Goal: Check status: Check status

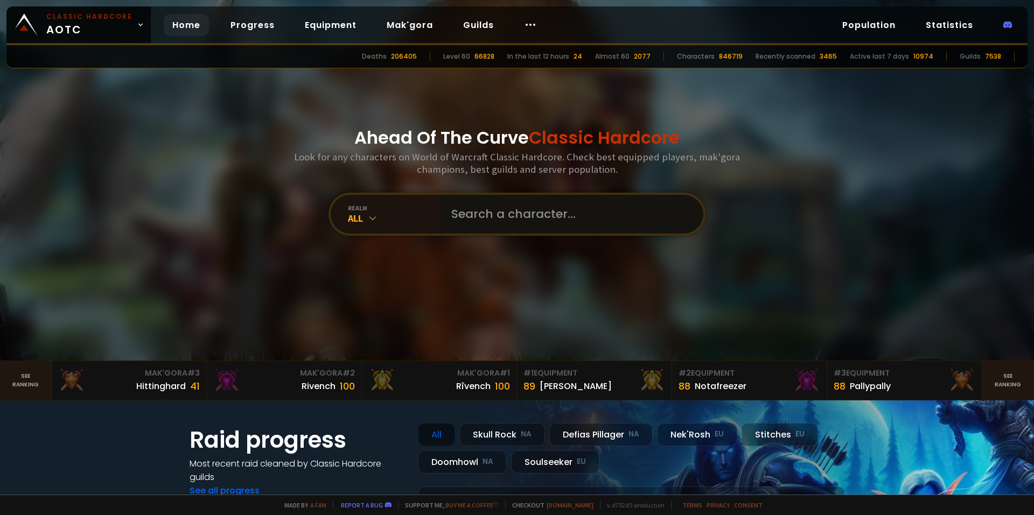
click at [452, 228] on input "text" at bounding box center [568, 214] width 246 height 39
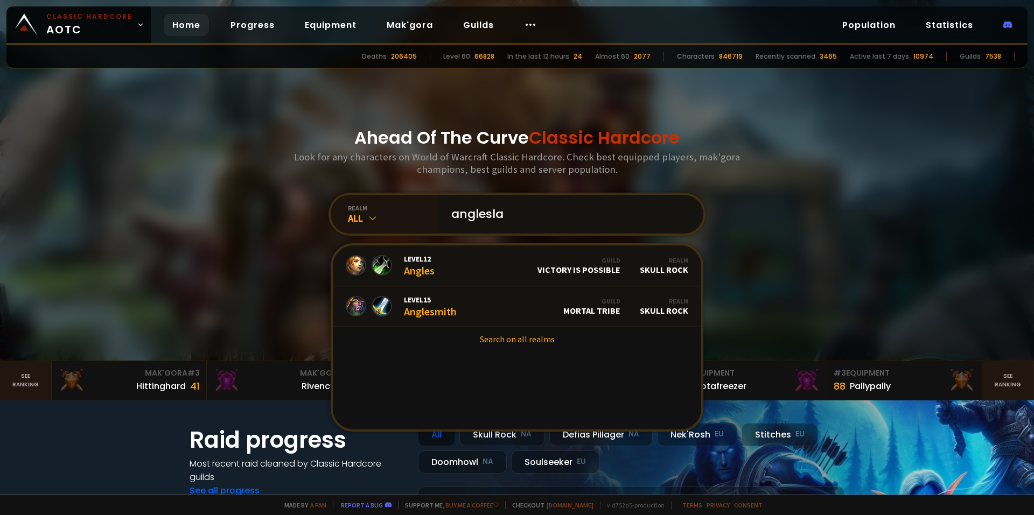
type input "angleslam"
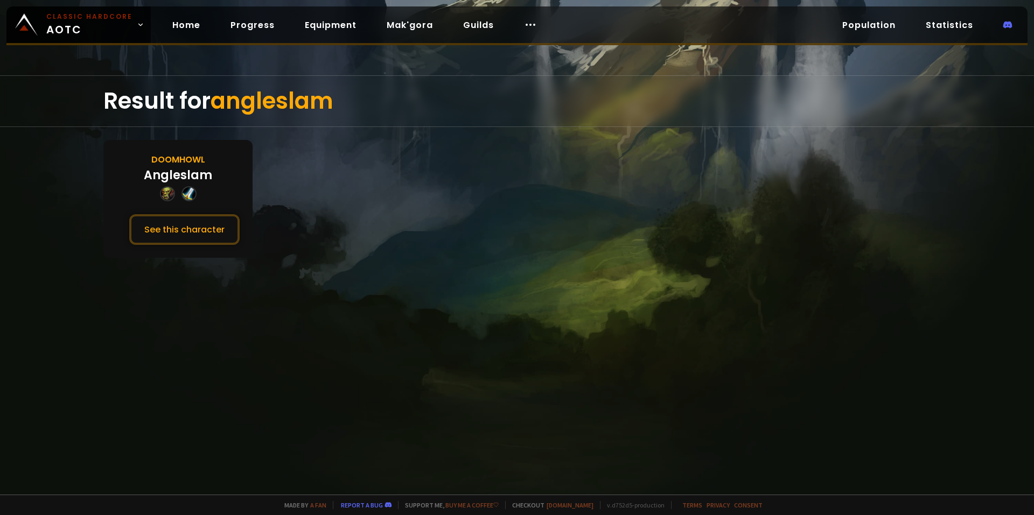
click at [219, 204] on div "Doomhowl Angleslam See this character" at bounding box center [177, 199] width 149 height 118
click at [215, 219] on button "See this character" at bounding box center [184, 229] width 110 height 31
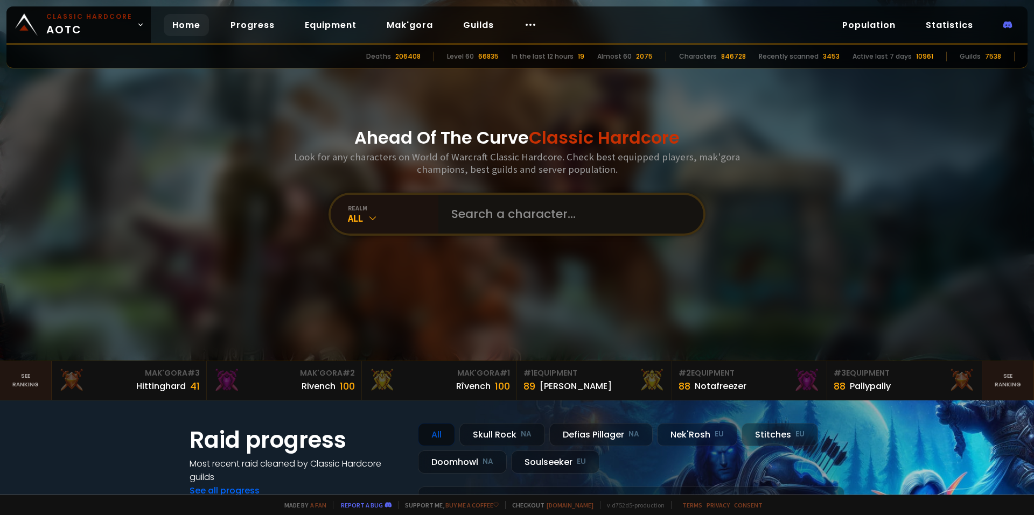
click at [490, 218] on input "text" at bounding box center [568, 214] width 246 height 39
type input "xenohunt"
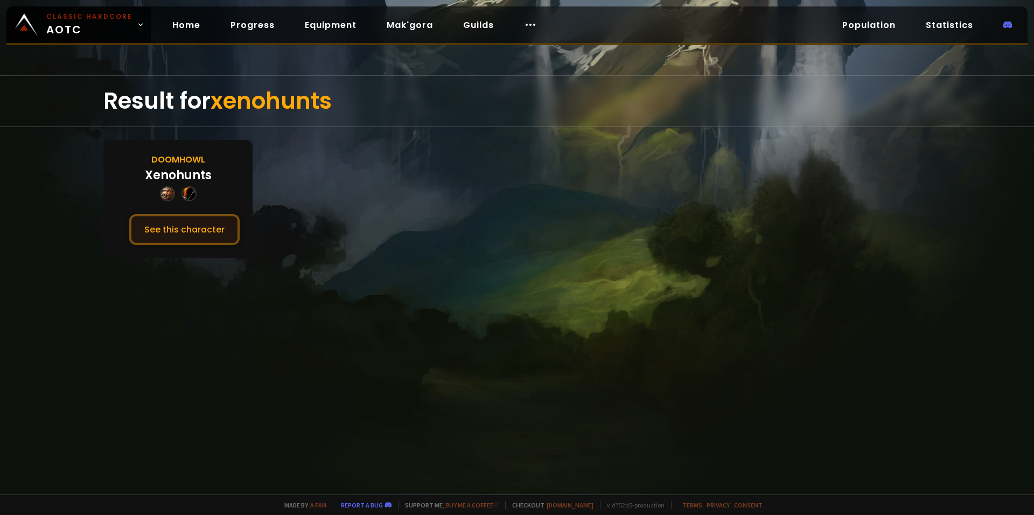
click at [193, 233] on button "See this character" at bounding box center [184, 229] width 110 height 31
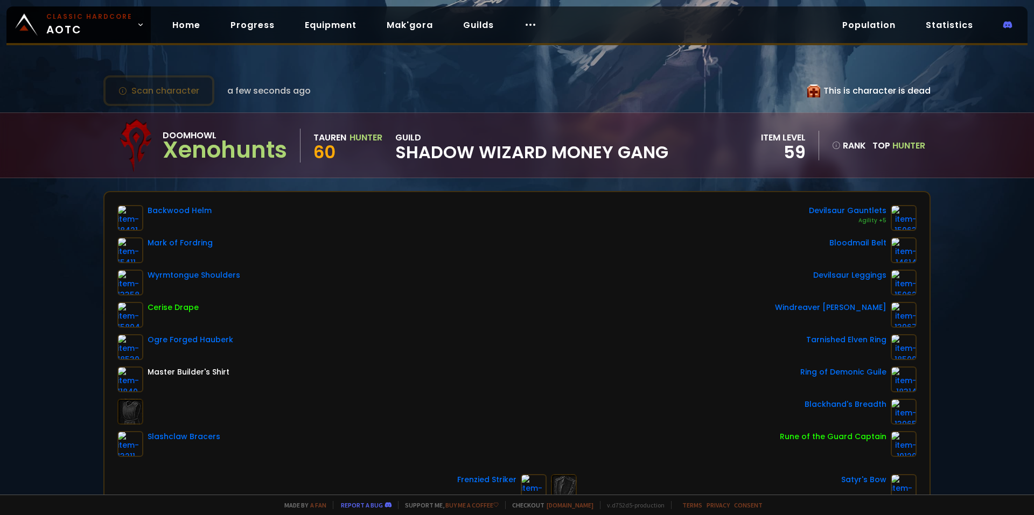
scroll to position [54, 0]
